Goal: Task Accomplishment & Management: Use online tool/utility

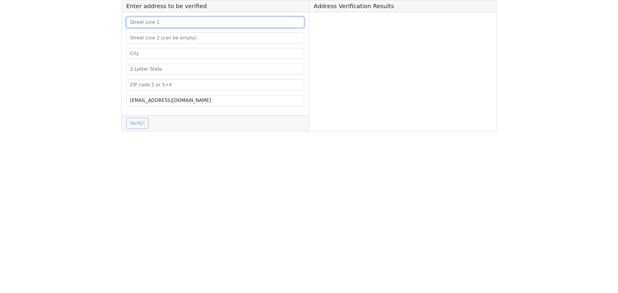
click at [144, 18] on input at bounding box center [215, 22] width 178 height 11
paste input "[STREET_ADDRESS]"
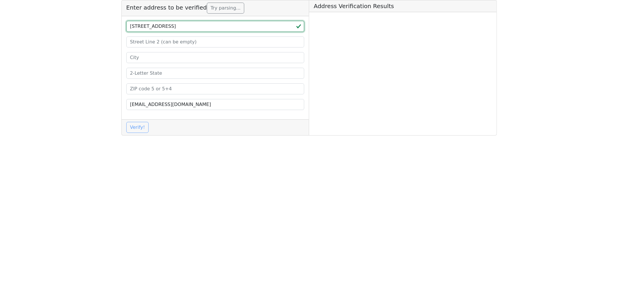
drag, startPoint x: 188, startPoint y: 27, endPoint x: 169, endPoint y: 27, distance: 19.1
click at [169, 27] on input "[STREET_ADDRESS]" at bounding box center [215, 26] width 178 height 11
type input "[STREET_ADDRESS]"
click at [146, 42] on input at bounding box center [215, 42] width 178 height 11
paste input "# 1100"
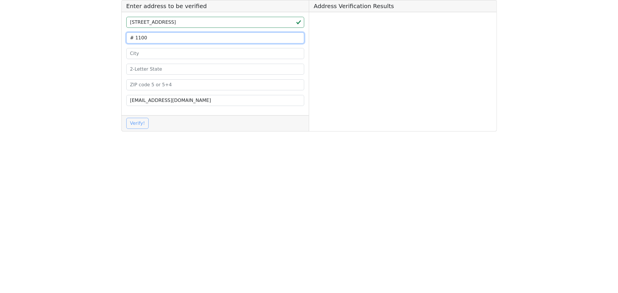
type input "# 1100"
click at [190, 23] on input "[STREET_ADDRESS]" at bounding box center [215, 22] width 178 height 11
type input "[STREET_ADDRESS]"
click at [157, 36] on input "# 1100" at bounding box center [215, 37] width 178 height 11
click at [135, 38] on input "# 1100" at bounding box center [215, 37] width 178 height 11
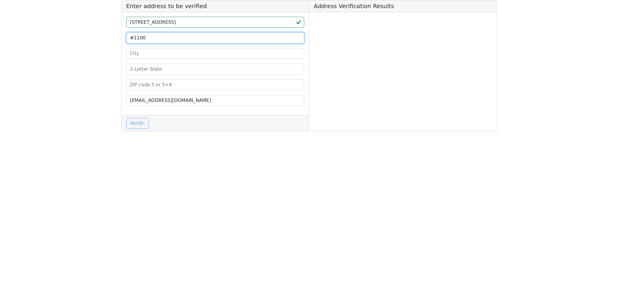
type input "#1100"
click at [134, 56] on input at bounding box center [215, 53] width 178 height 11
paste input "[GEOGRAPHIC_DATA][PERSON_NAME]"
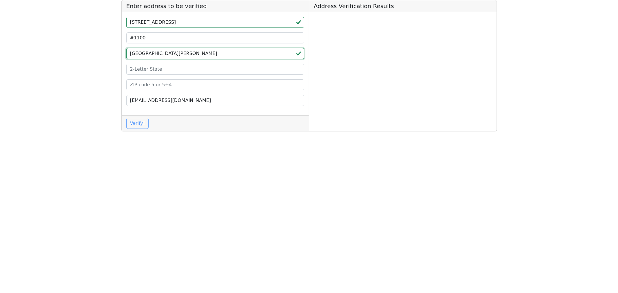
type input "[GEOGRAPHIC_DATA][PERSON_NAME]"
click at [144, 69] on input at bounding box center [215, 69] width 178 height 11
type input "MO"
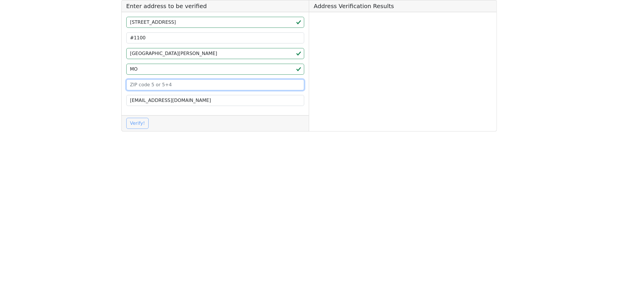
click at [145, 86] on input at bounding box center [215, 84] width 178 height 11
paste input "63105"
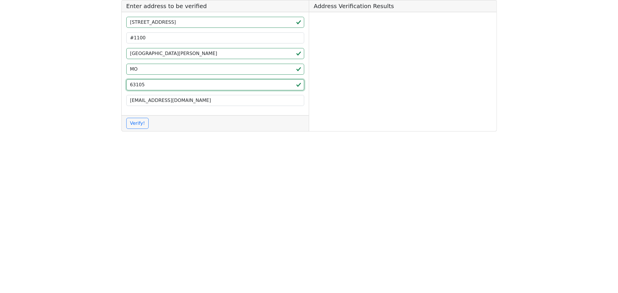
type input "63105"
click at [131, 117] on div "Verify!" at bounding box center [216, 123] width 188 height 16
click at [135, 119] on button "Verify!" at bounding box center [137, 123] width 23 height 11
